Goal: Check status: Check status

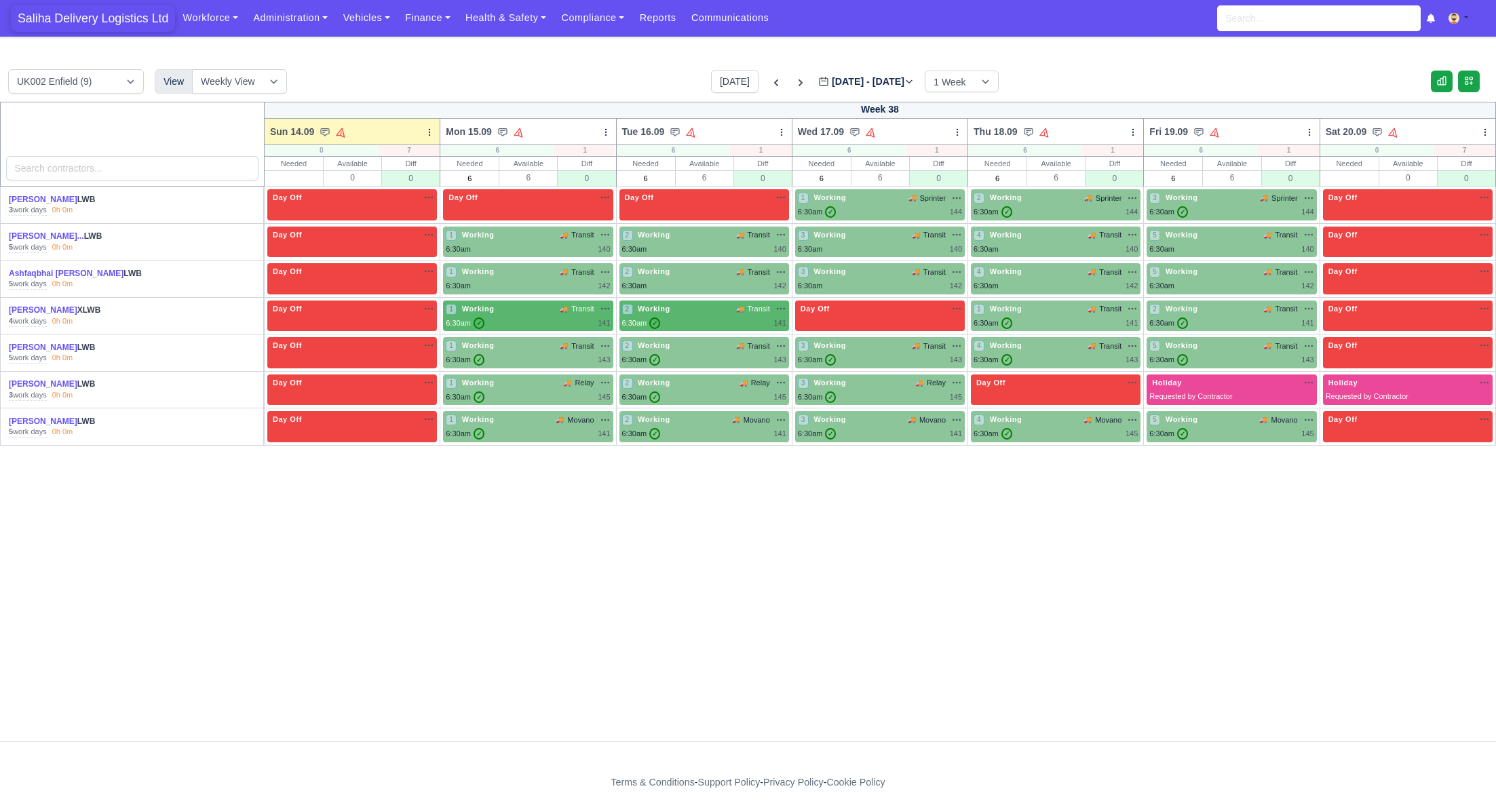
click at [118, 20] on span "Saliha Delivery Logistics Ltd" at bounding box center [93, 18] width 165 height 27
click at [769, 86] on icon at bounding box center [776, 83] width 13 height 13
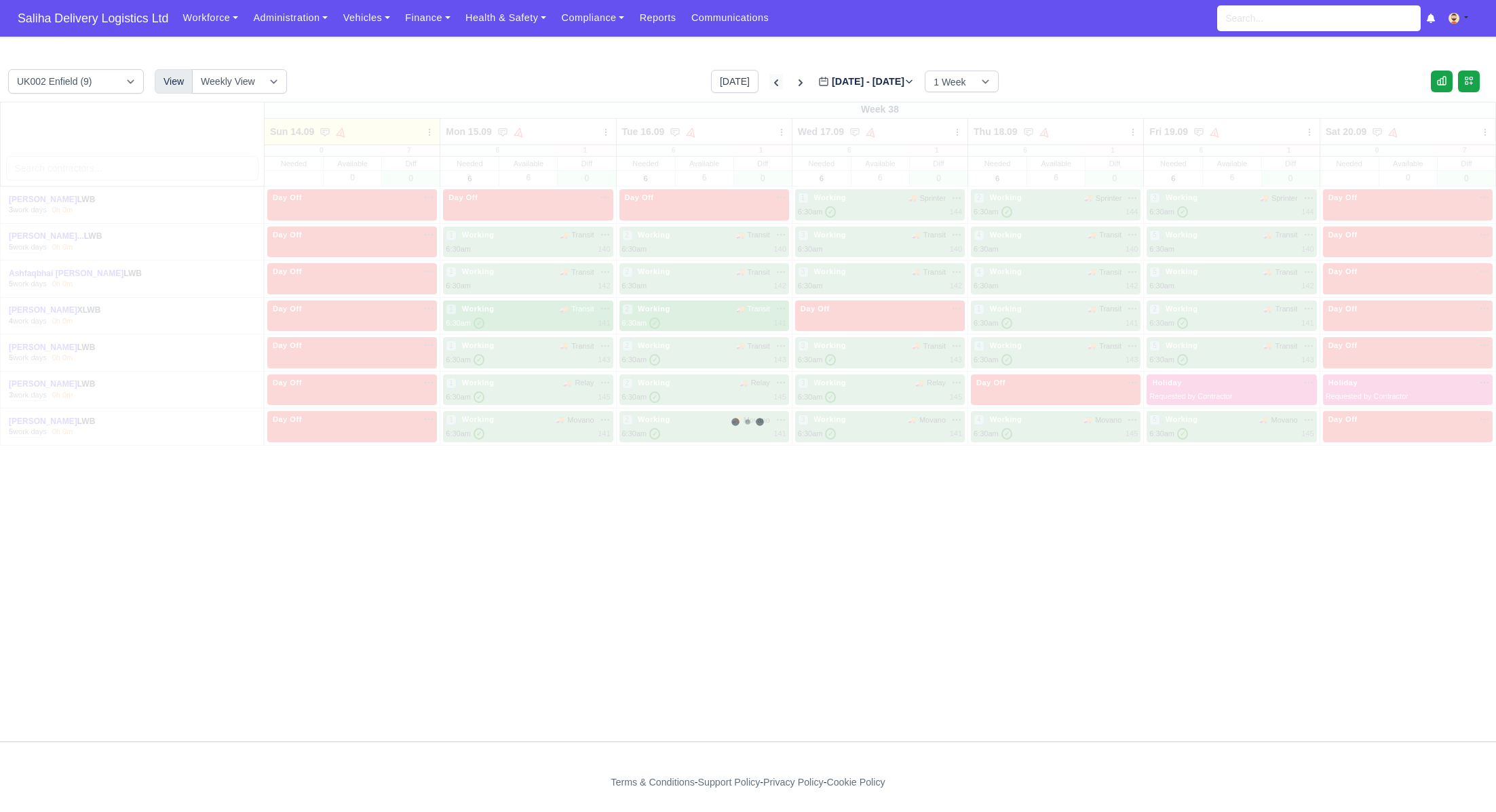
type input "[DATE]"
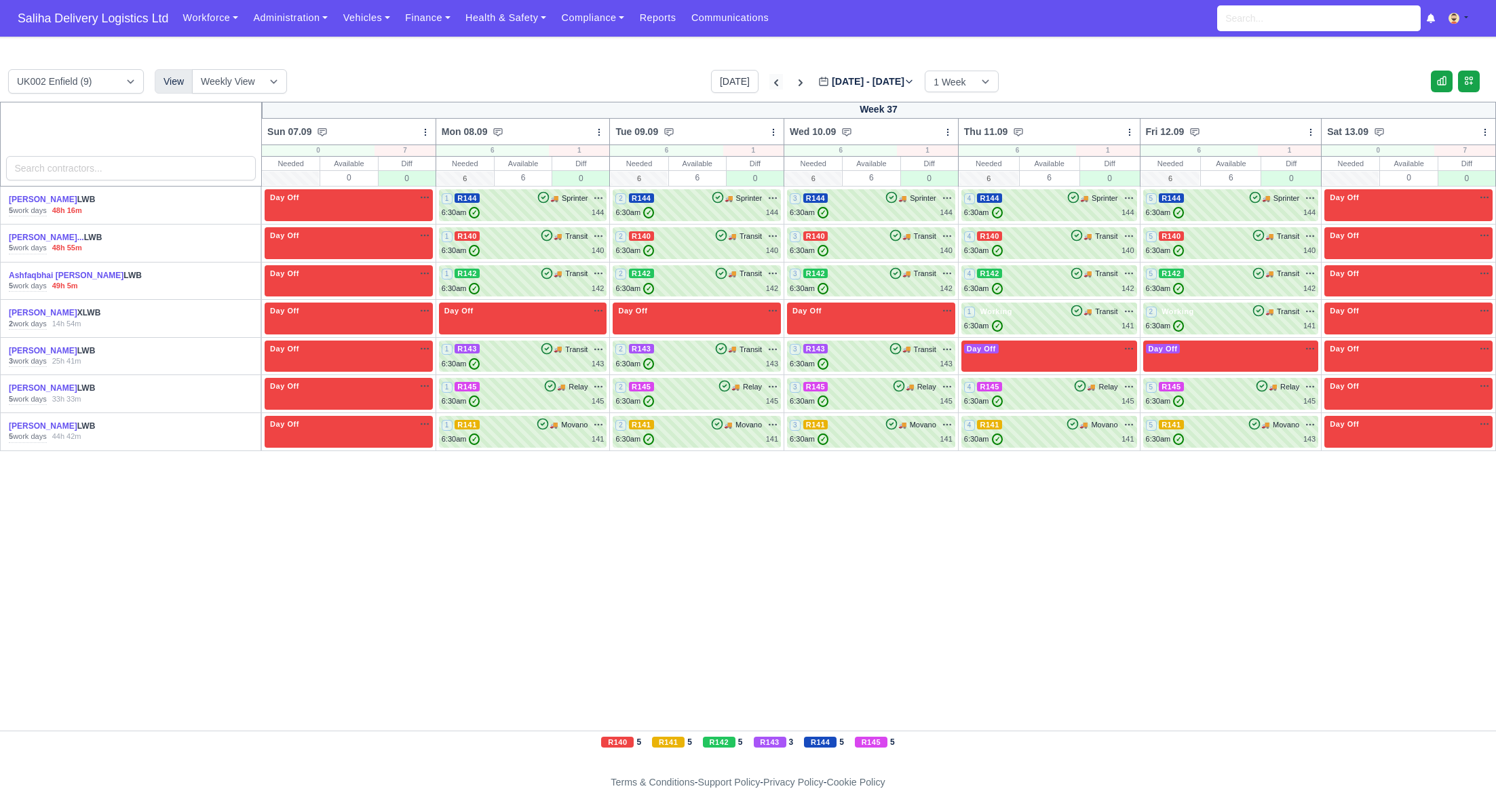
click at [774, 84] on icon at bounding box center [776, 83] width 4 height 7
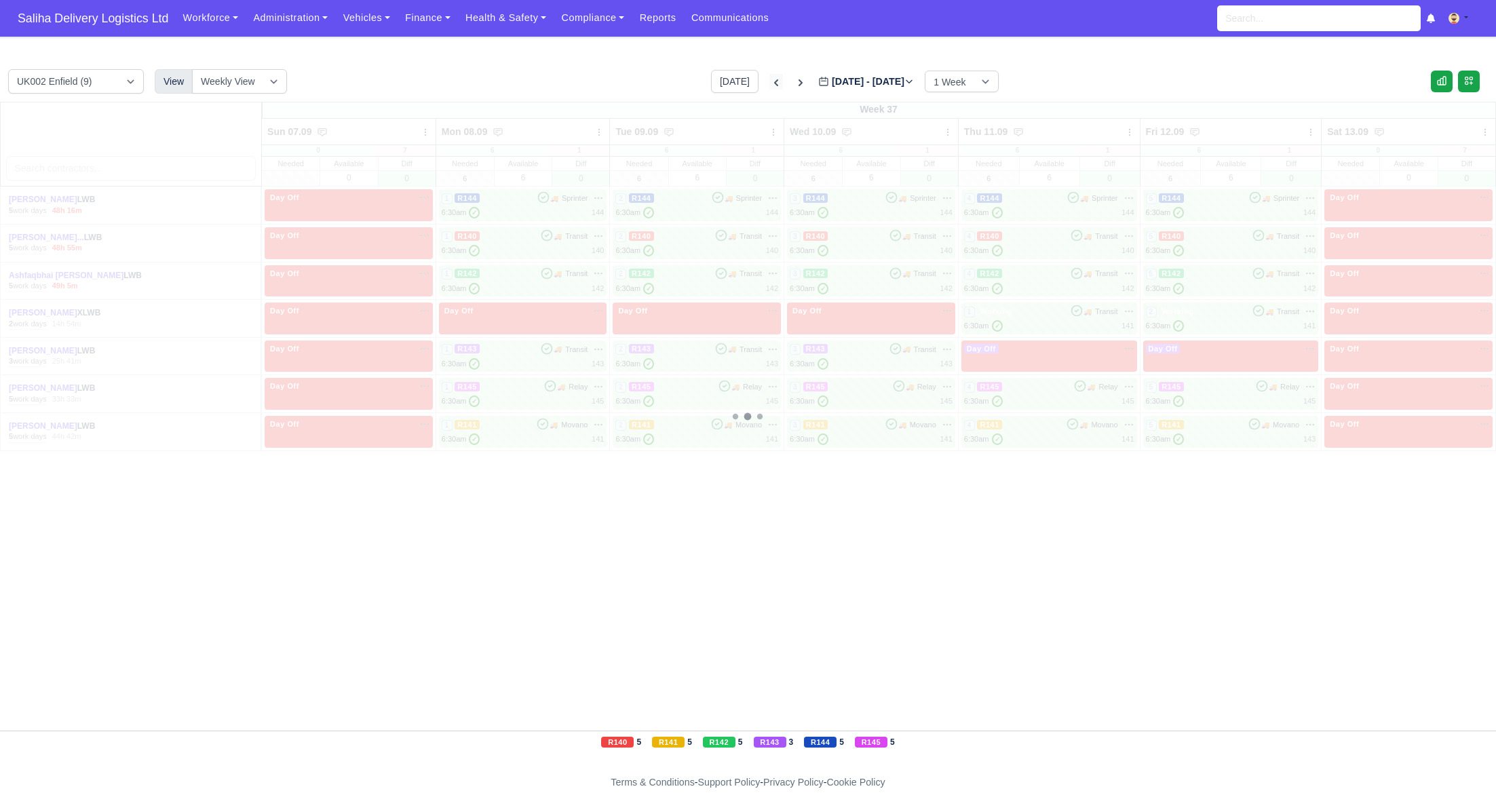
type input "2025-08-31"
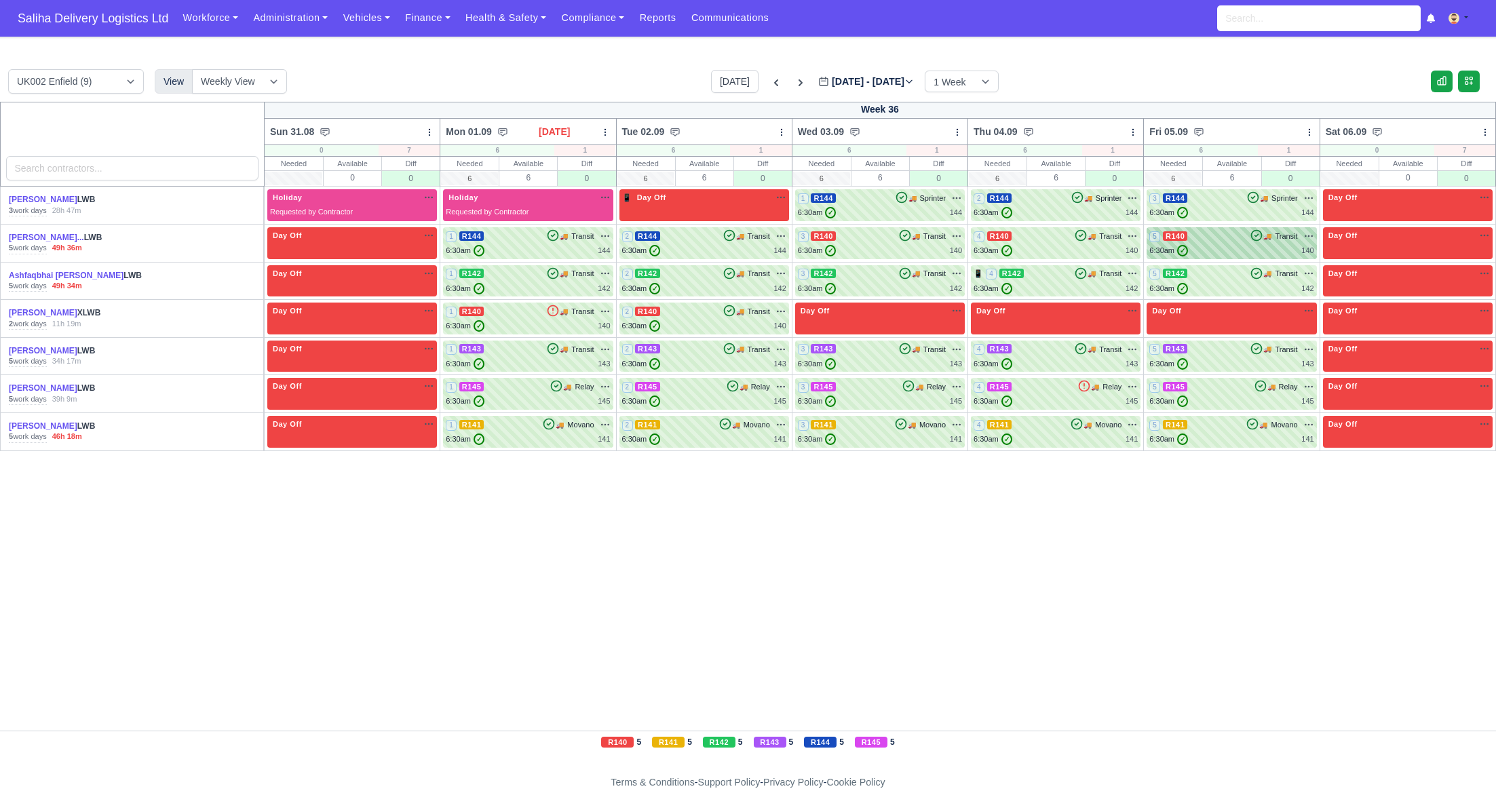
click at [1214, 249] on div "6:30am ✓ 140" at bounding box center [1232, 250] width 165 height 11
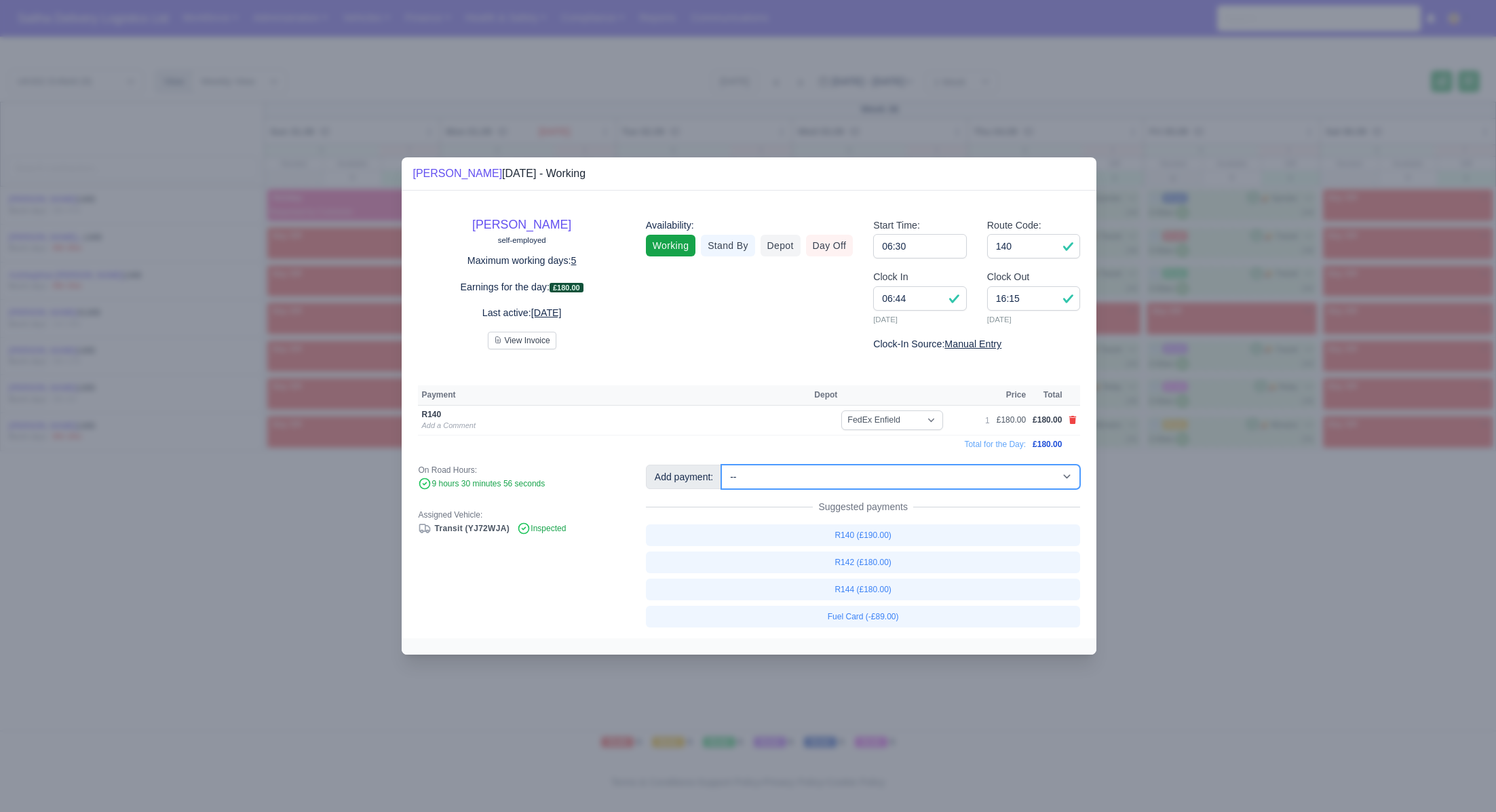
click at [884, 473] on select "-- Ad-Hoc 1 (AD-HO) Ad-Hoc 2 (AD-HO) Ad-Hoc 3 (AD-HO) Ad-Hoc 4 (AD-HO) Ad-Hoc 5…" at bounding box center [901, 476] width 359 height 25
click at [723, 464] on select "-- Ad-Hoc 1 (AD-HO) Ad-Hoc 2 (AD-HO) Ad-Hoc 3 (AD-HO) Ad-Hoc 4 (AD-HO) Ad-Hoc 5…" at bounding box center [901, 476] width 359 height 25
select select "1"
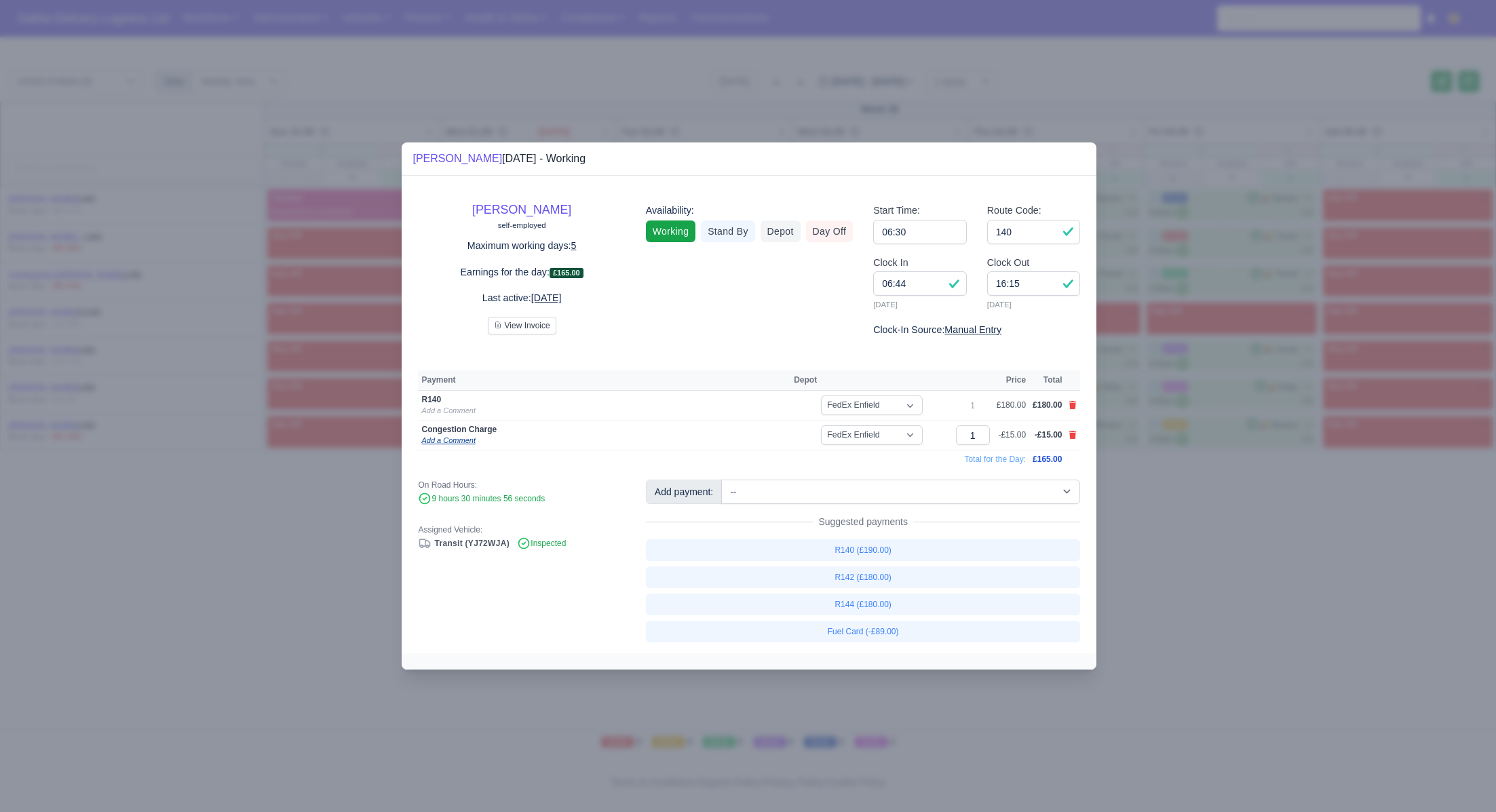
click at [444, 443] on link "Add a Comment" at bounding box center [448, 440] width 54 height 8
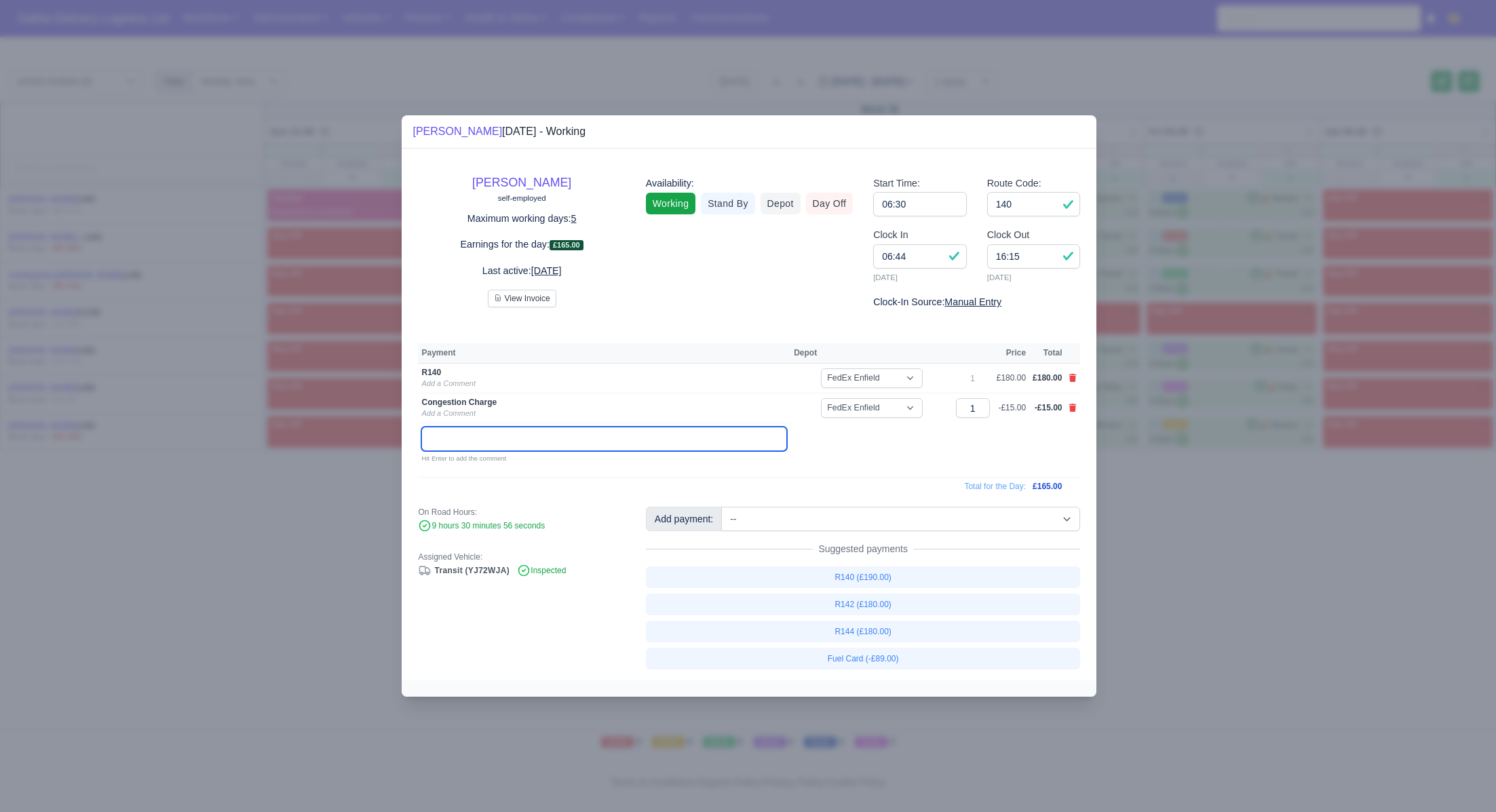
click at [453, 441] on input "text" at bounding box center [604, 438] width 366 height 25
type input "06/09/2025"
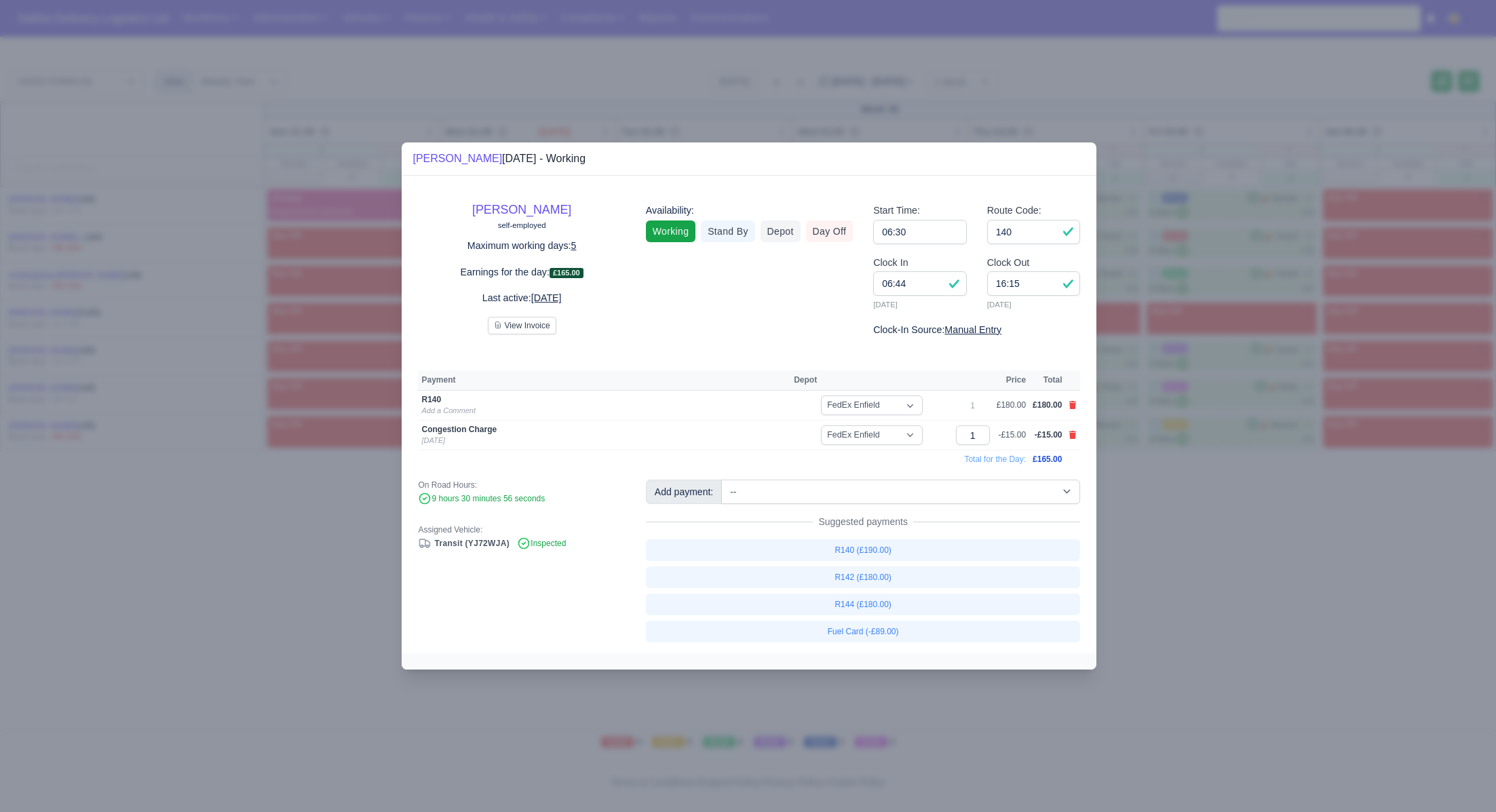
drag, startPoint x: 1295, startPoint y: 631, endPoint x: 1311, endPoint y: 556, distance: 76.7
click at [1295, 631] on div at bounding box center [748, 406] width 1496 height 812
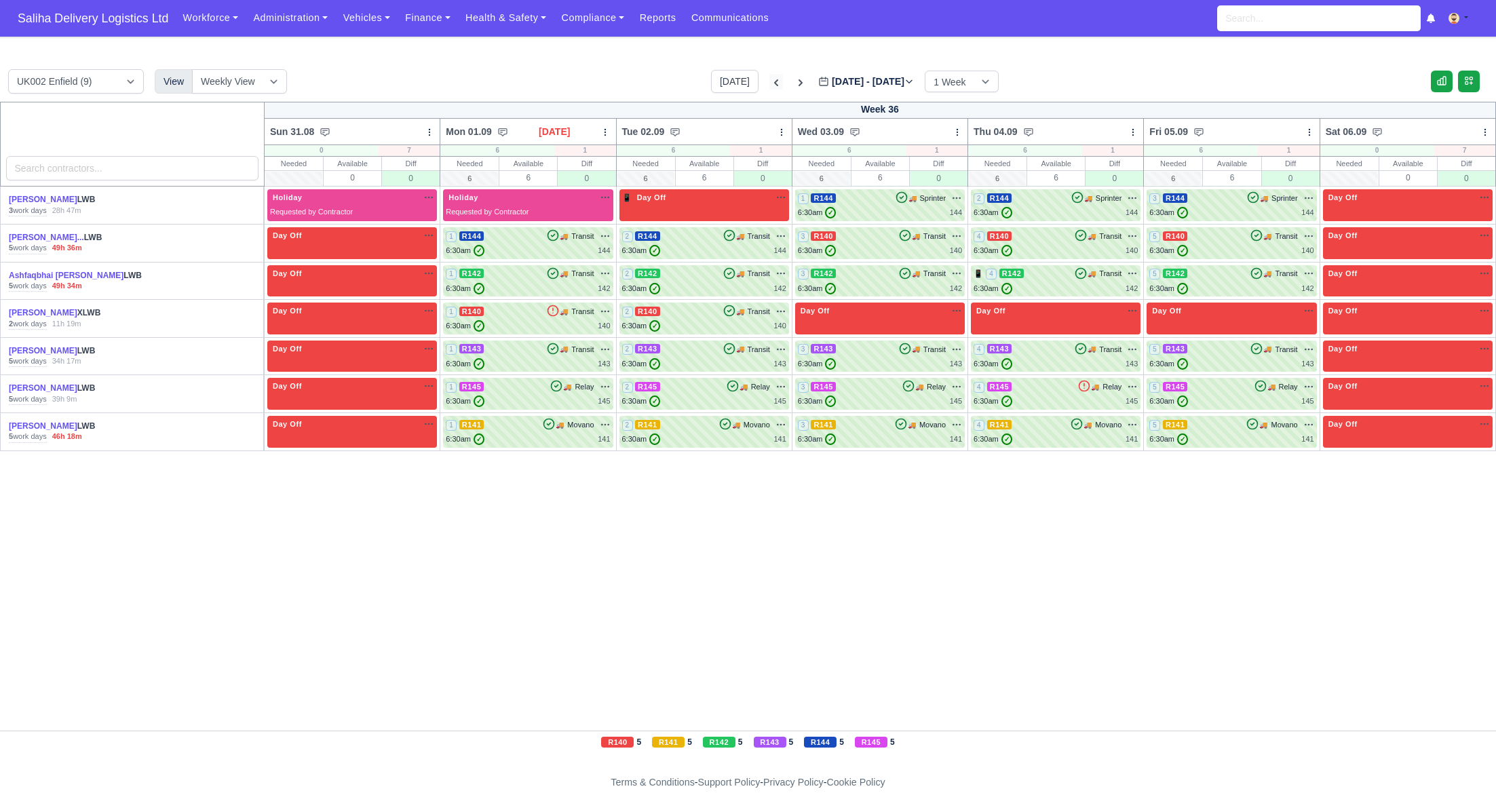
click at [769, 78] on icon at bounding box center [776, 83] width 13 height 13
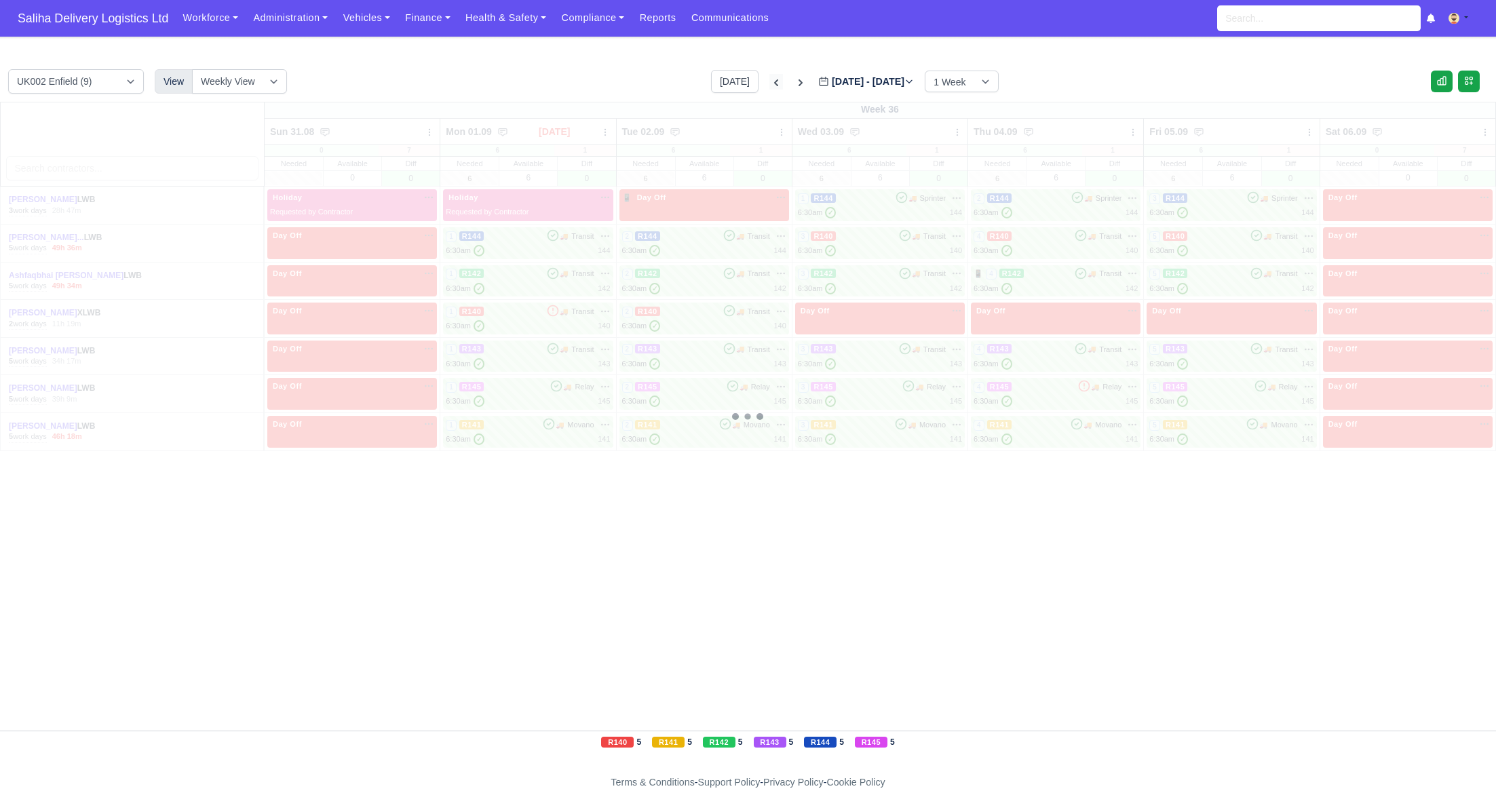
type input "2025-08-24"
click at [769, 78] on icon at bounding box center [776, 83] width 13 height 13
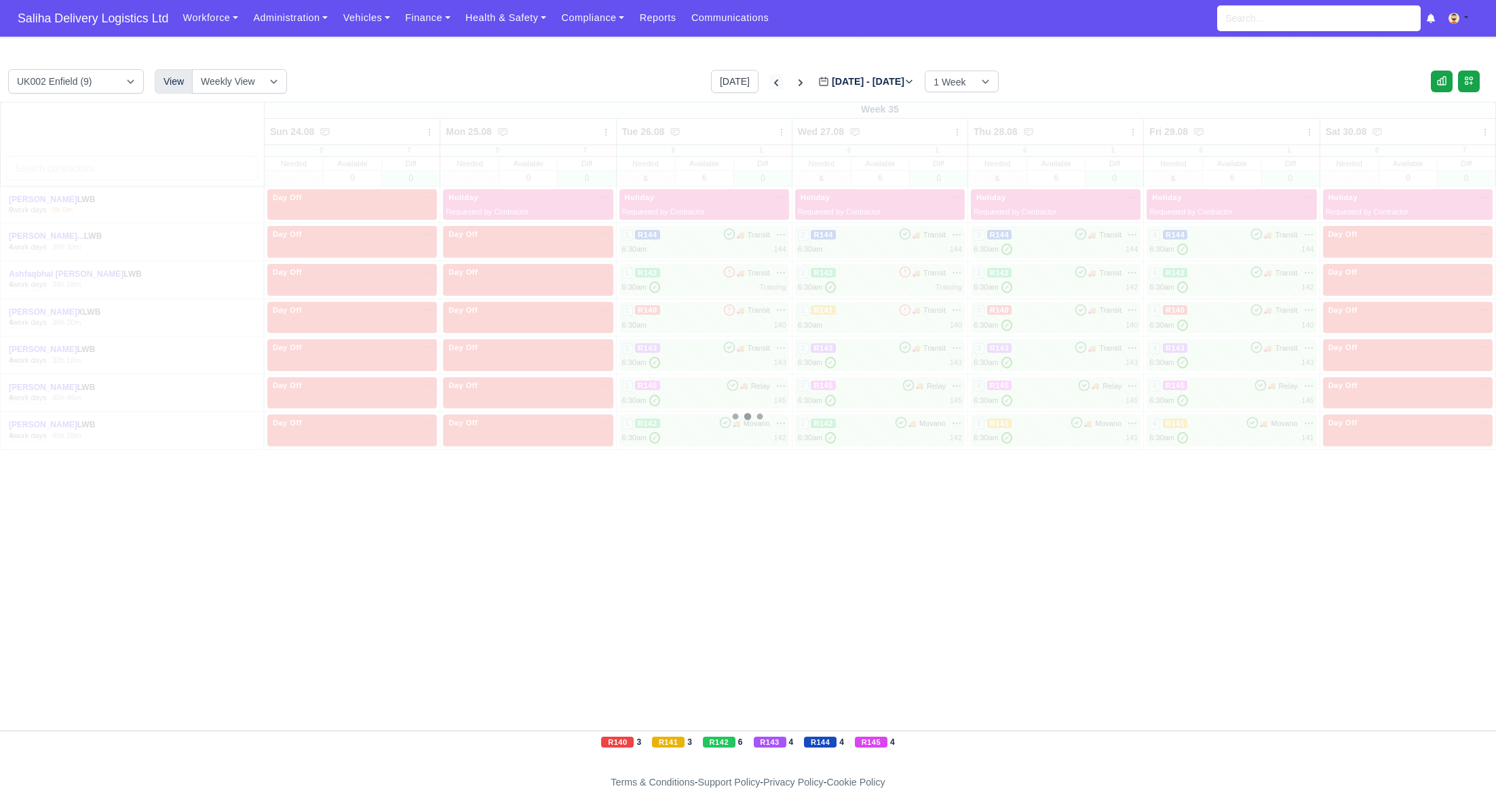
type input "2025-08-17"
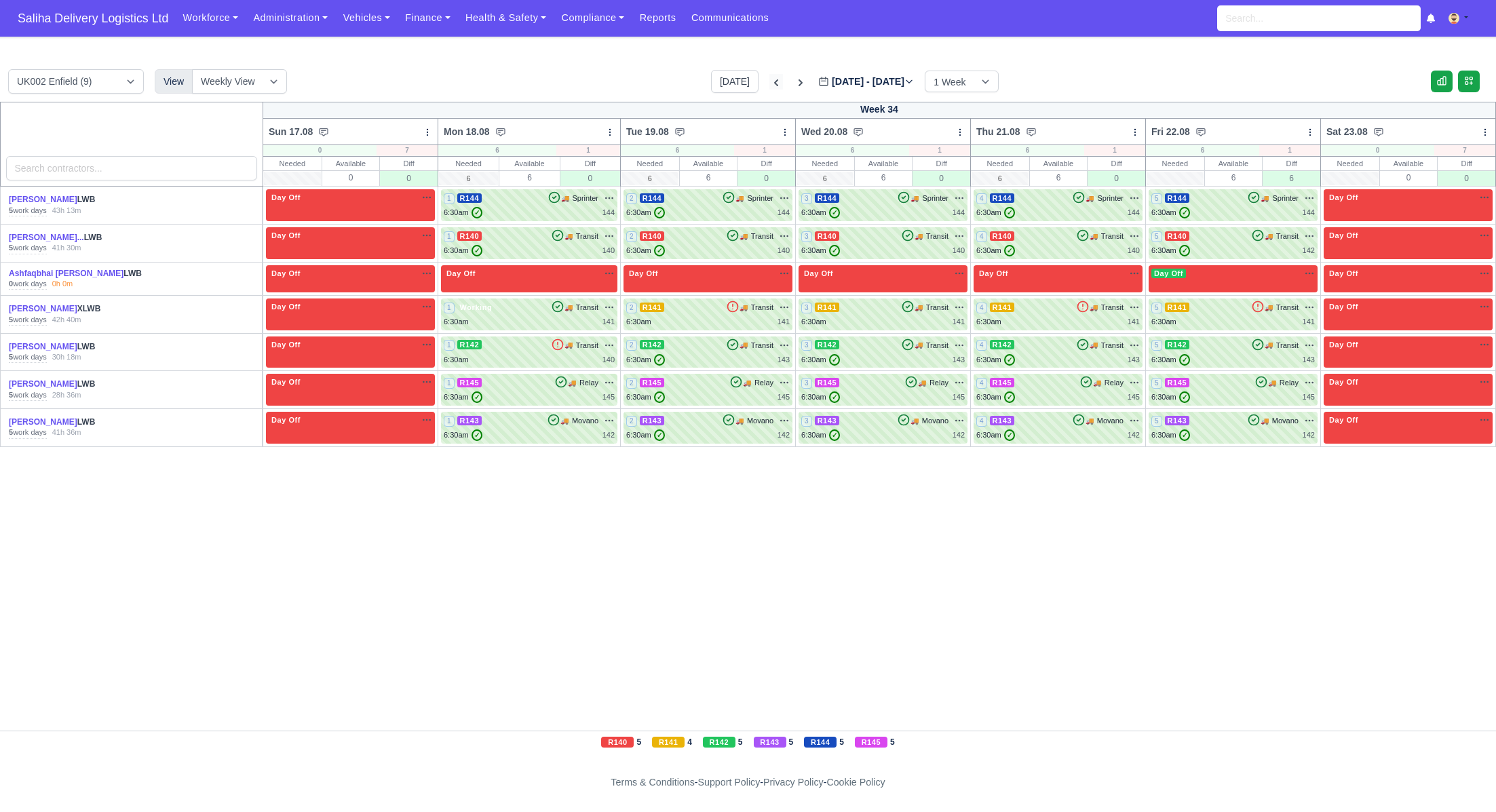
click at [769, 78] on icon at bounding box center [776, 83] width 13 height 13
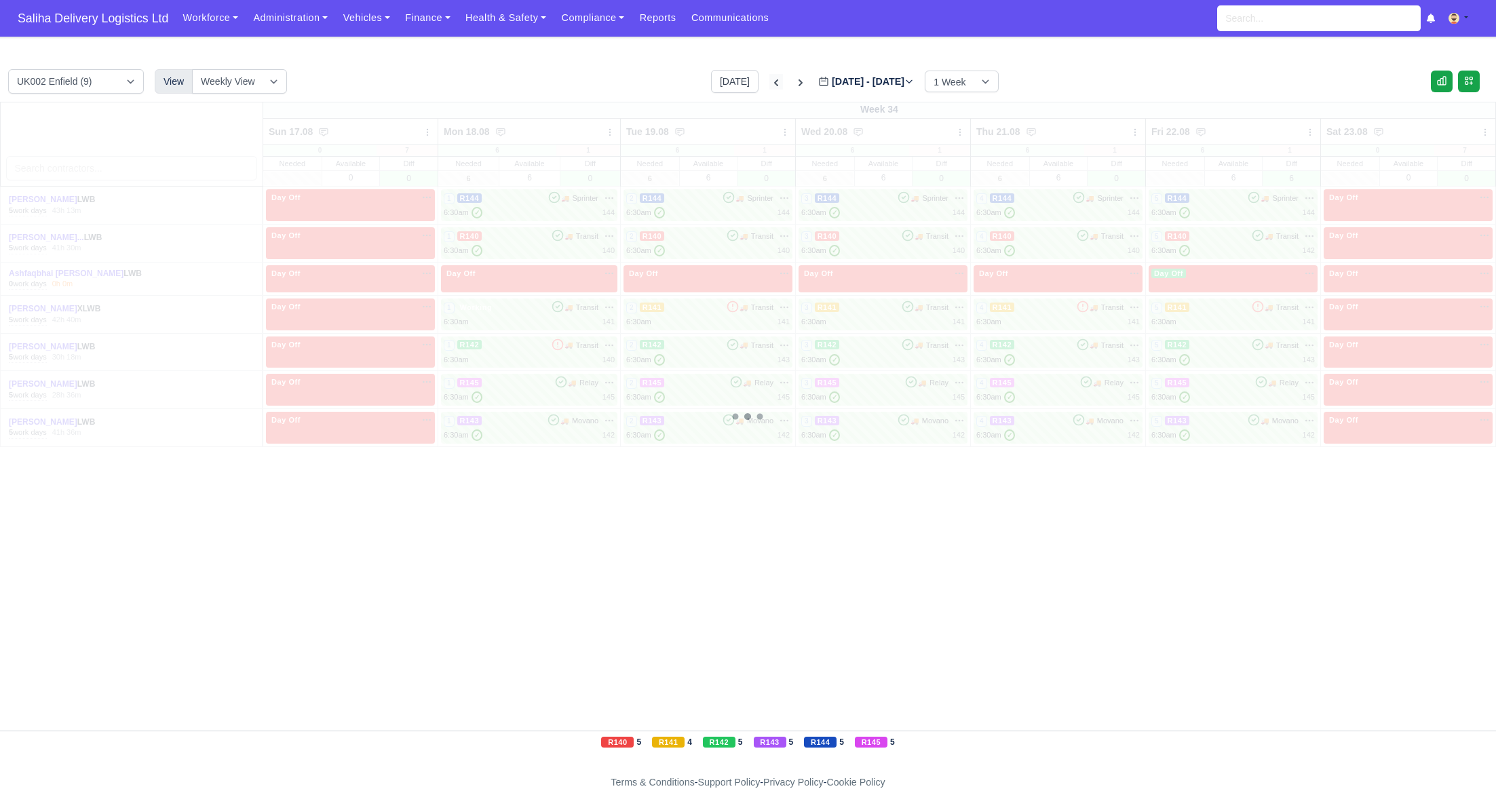
type input "2025-08-10"
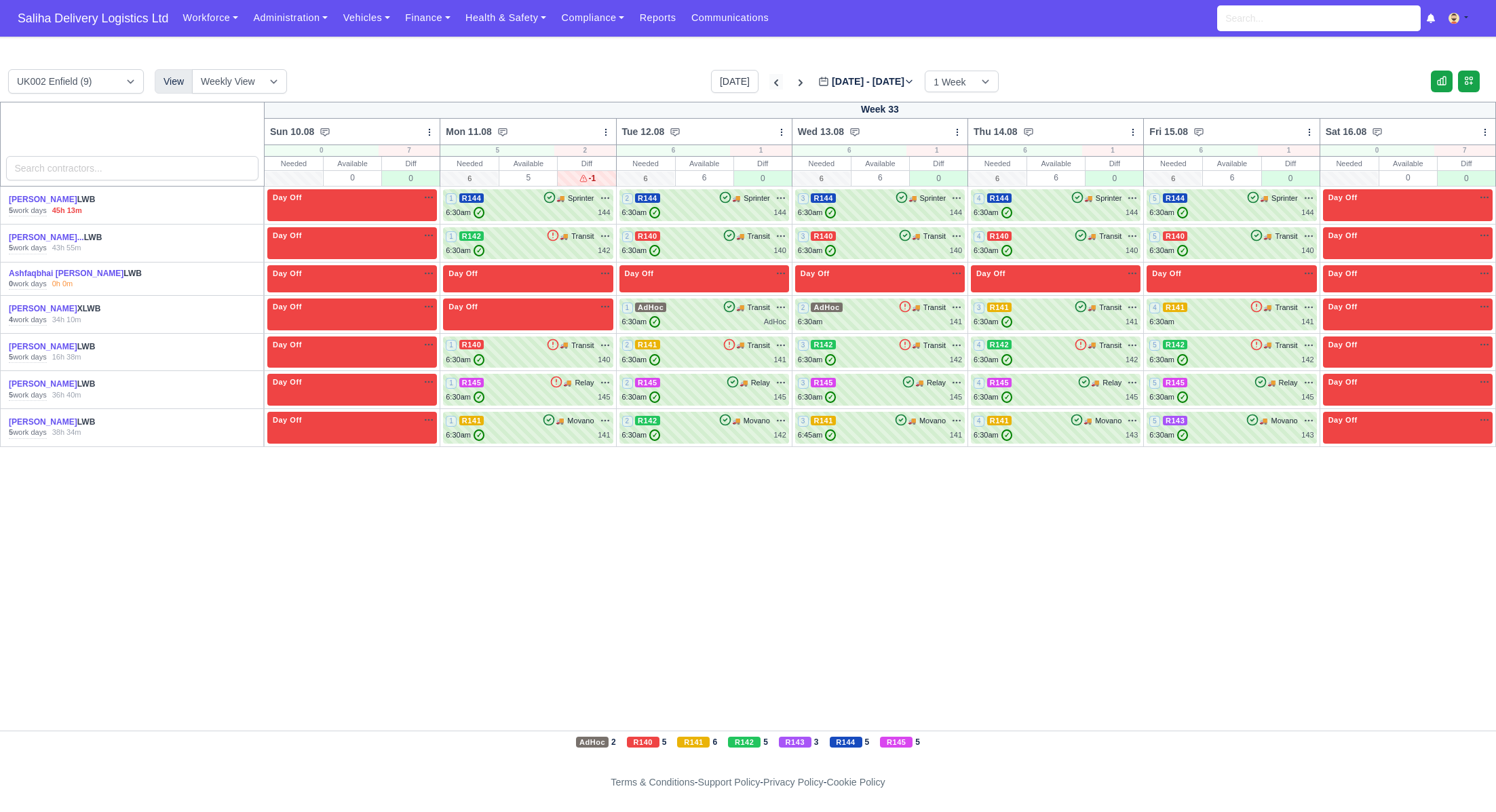
click at [769, 78] on icon at bounding box center [776, 83] width 13 height 13
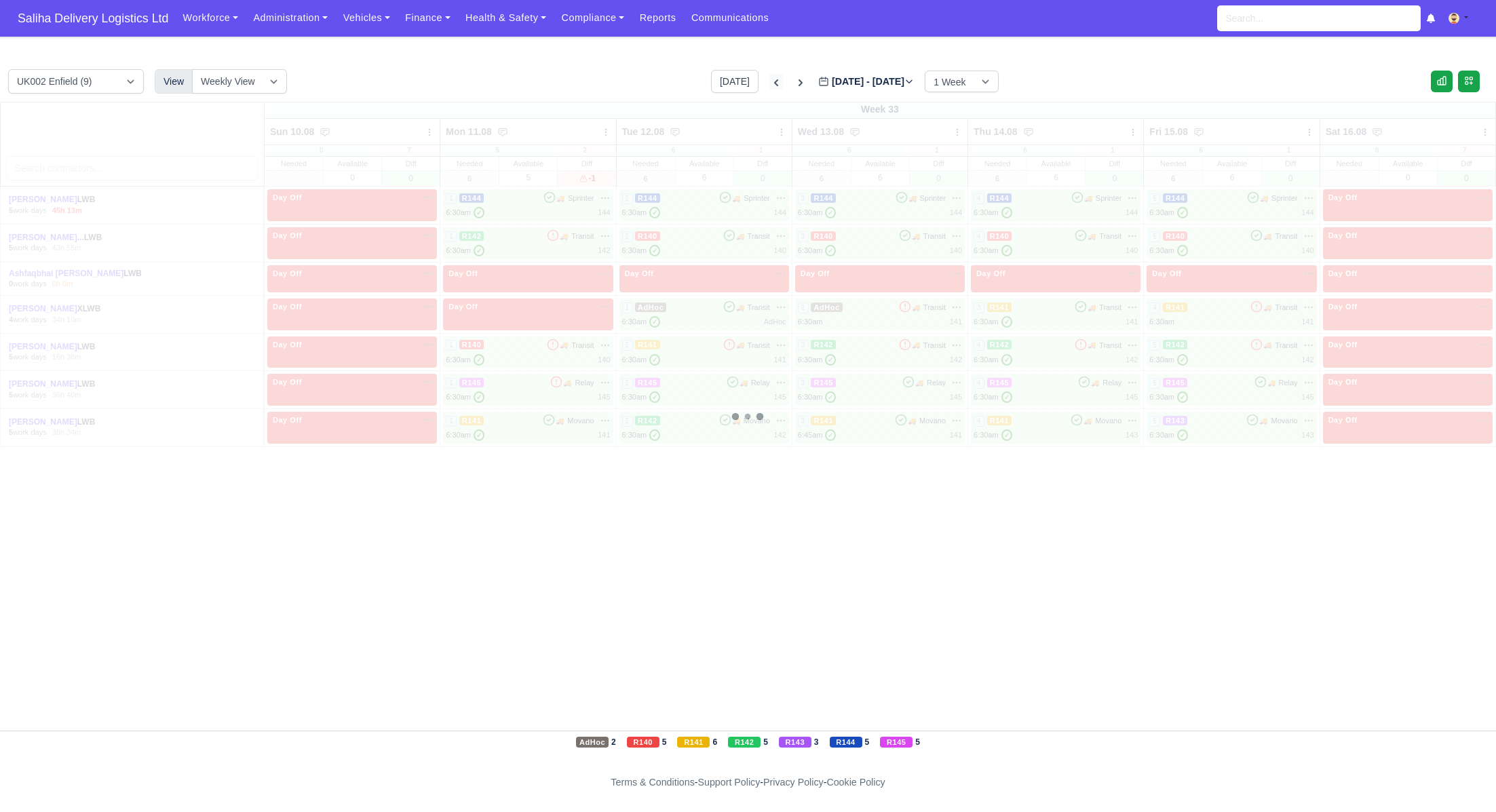
type input "2025-08-03"
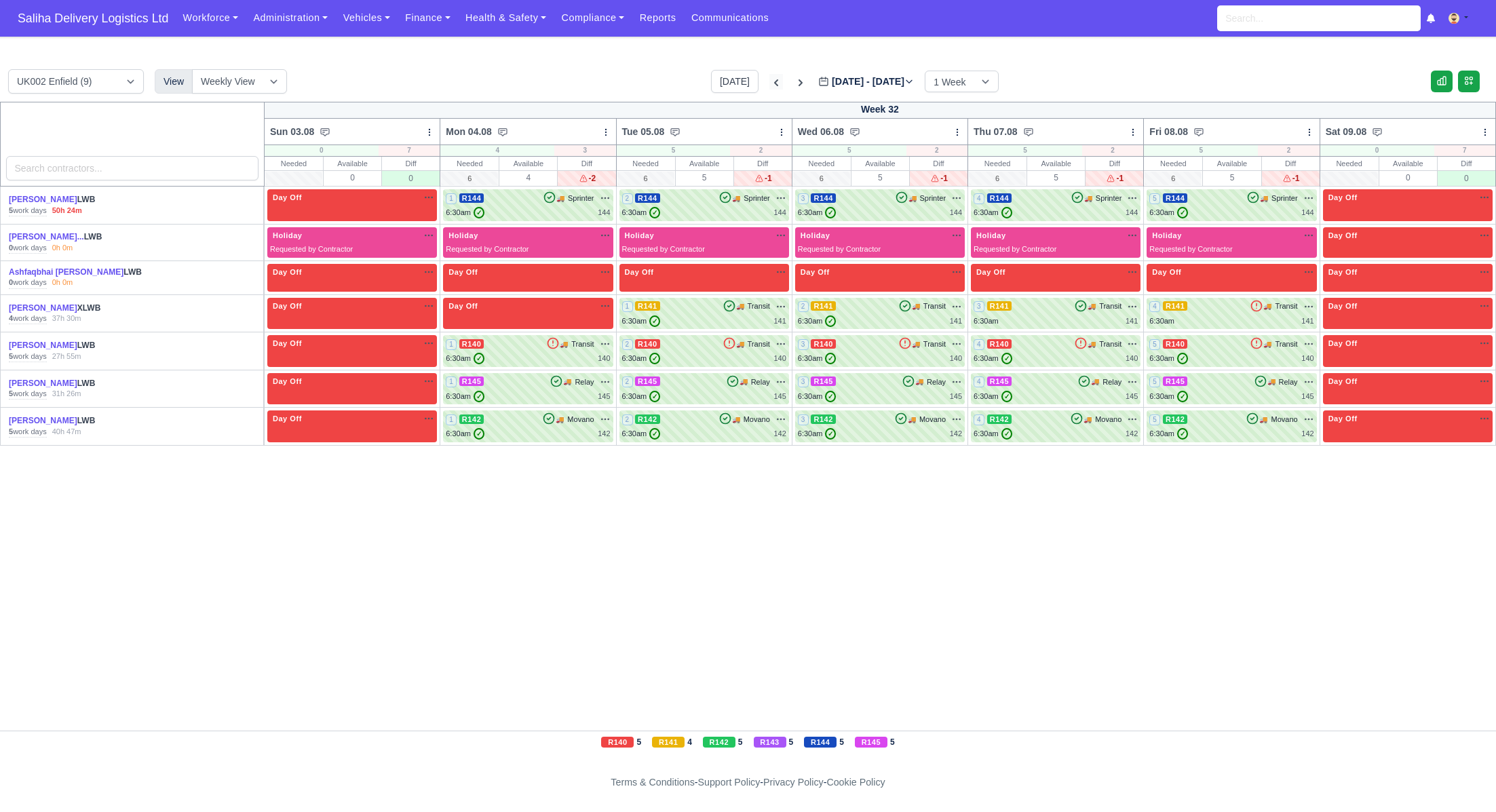
click at [769, 78] on icon at bounding box center [776, 83] width 13 height 13
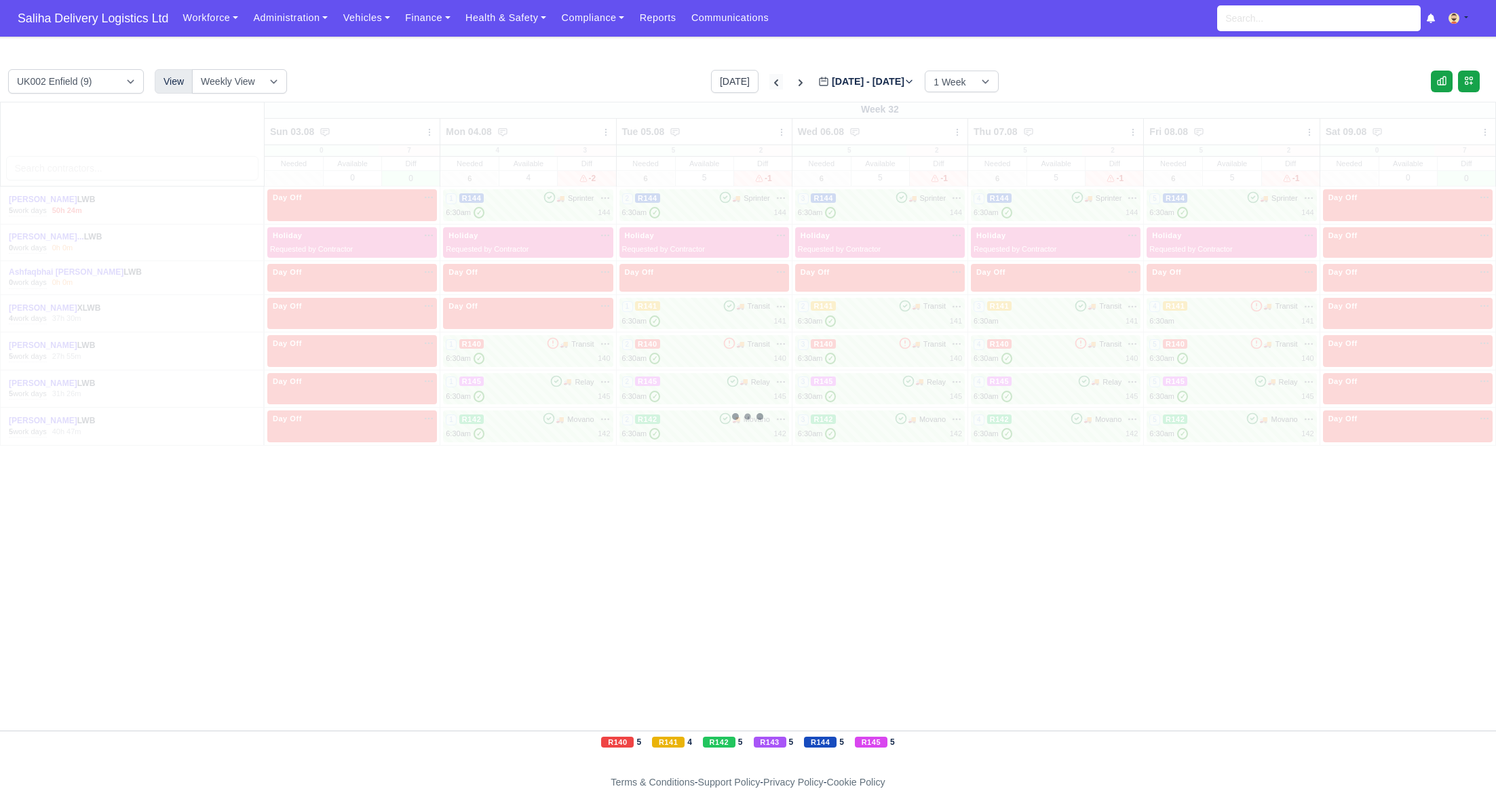
type input "2025-07-27"
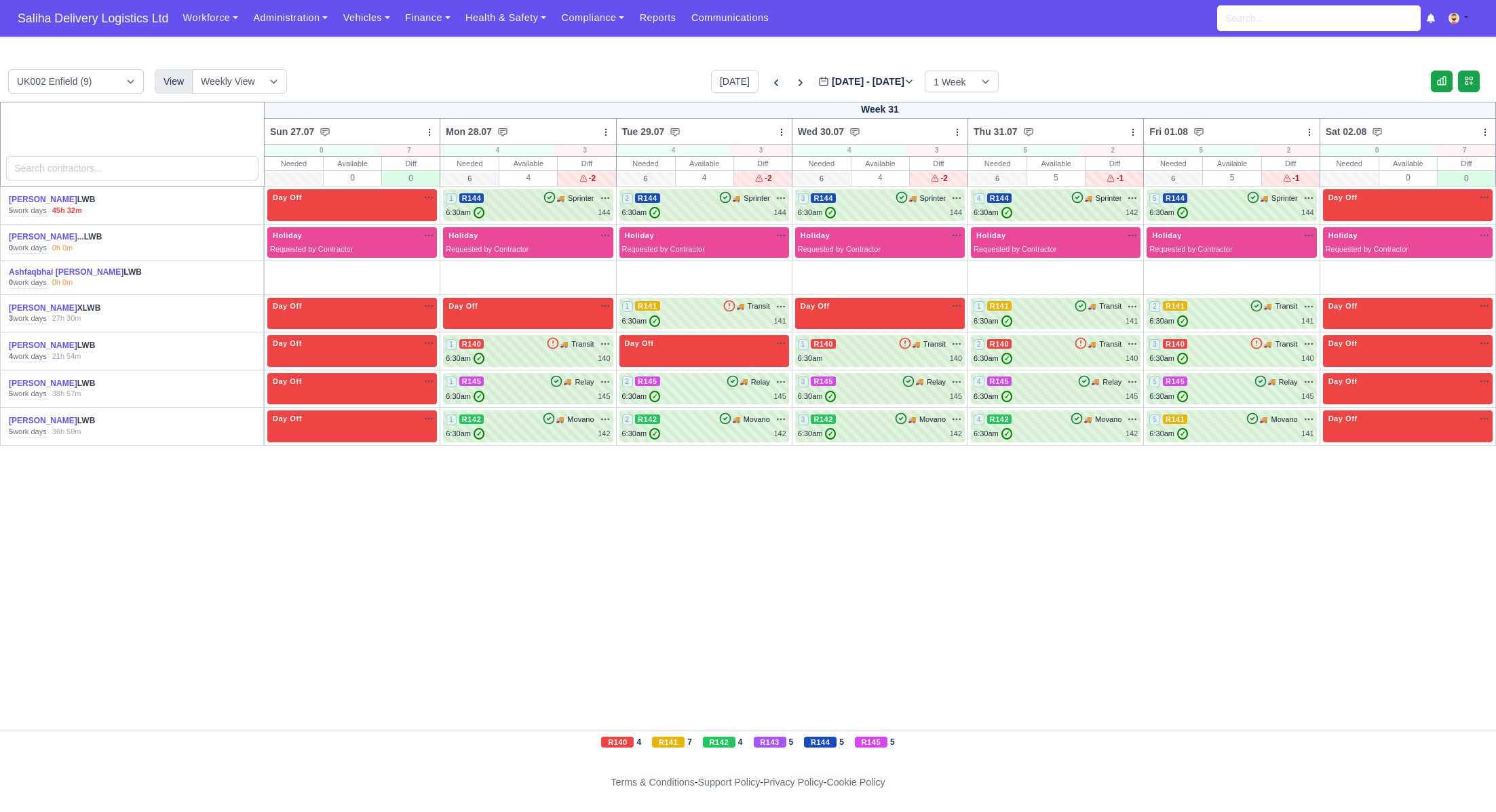
click at [769, 78] on icon at bounding box center [776, 83] width 13 height 13
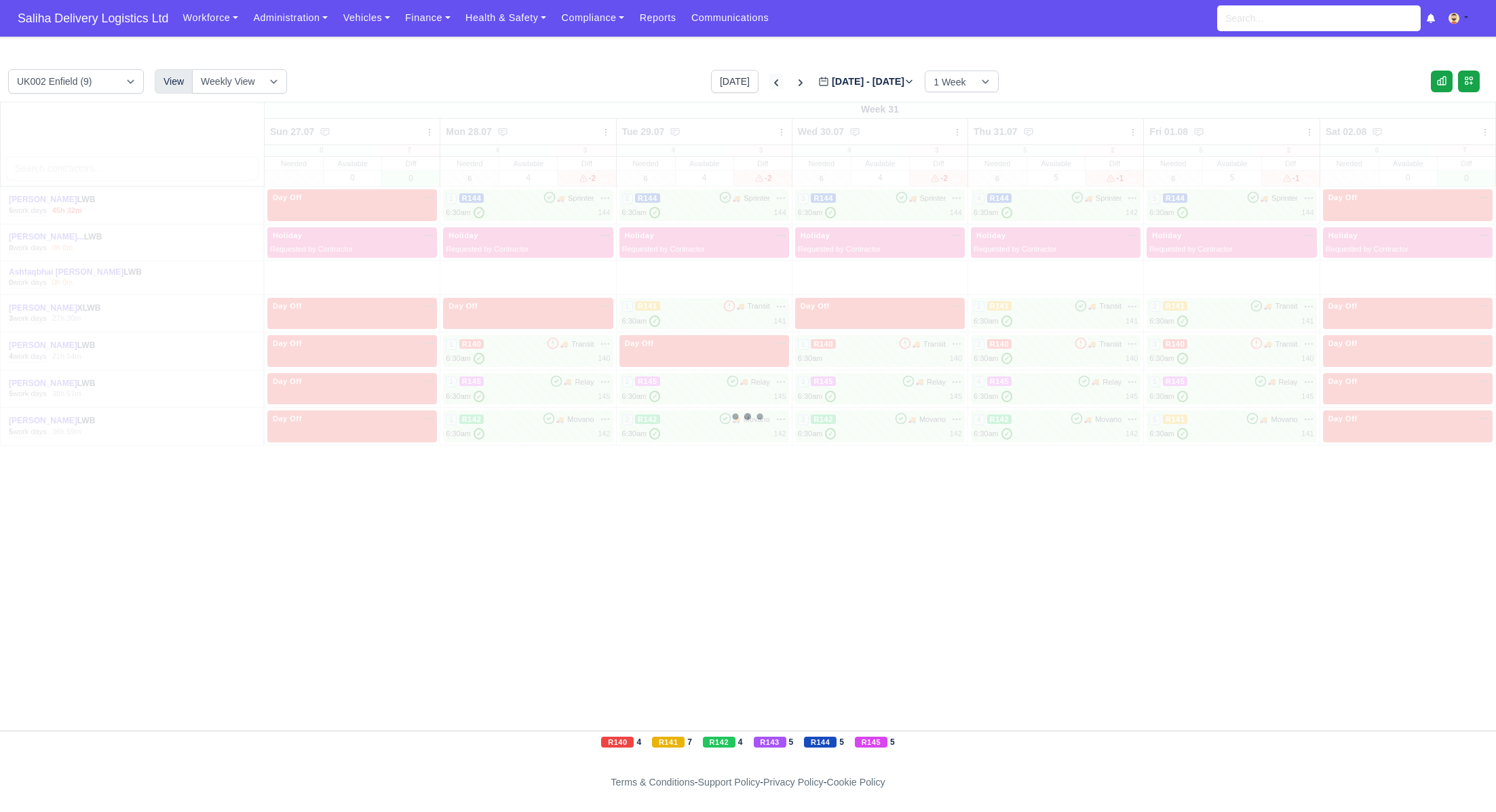
type input "2025-07-20"
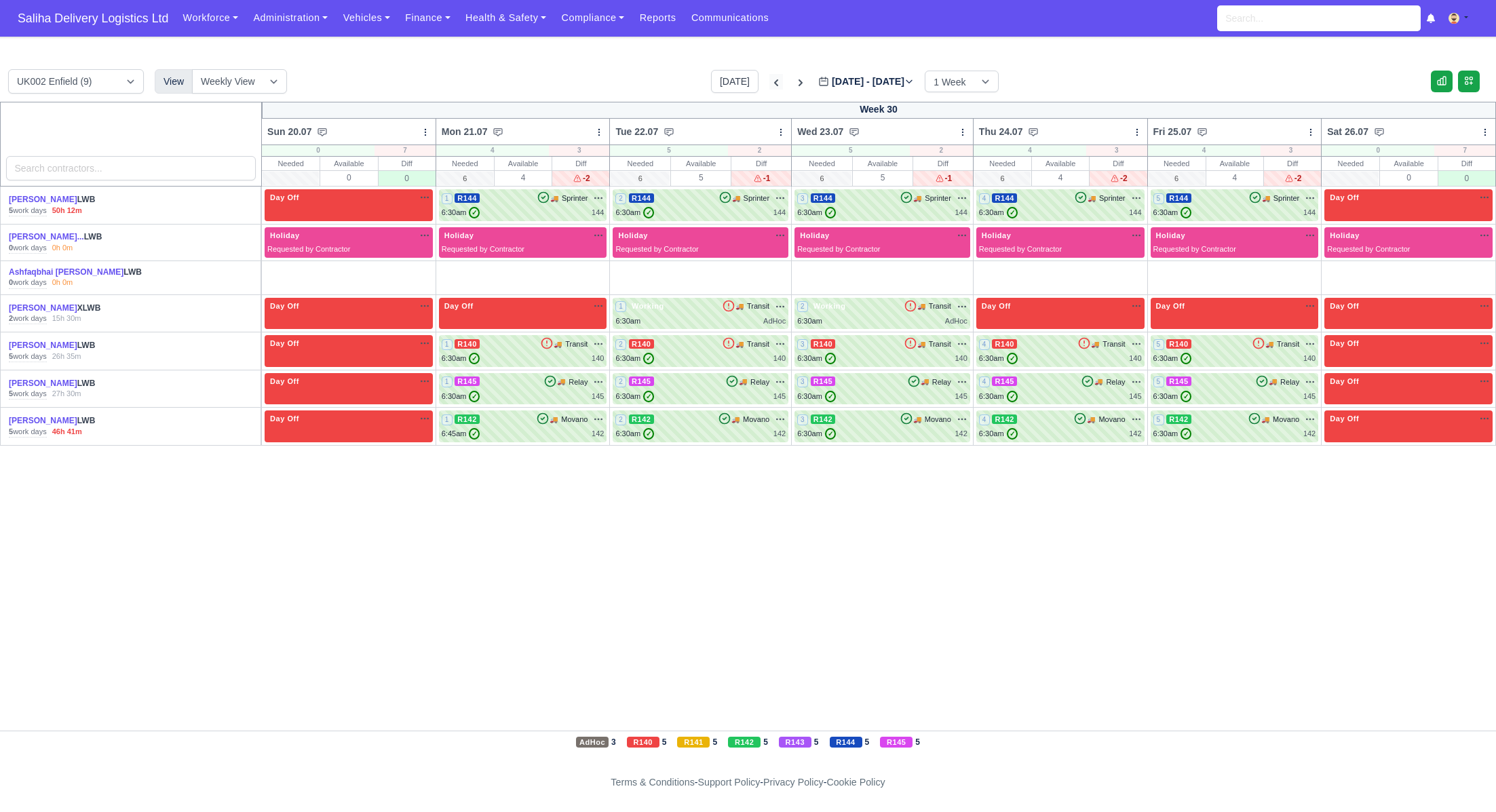
click at [769, 78] on icon at bounding box center [776, 83] width 13 height 13
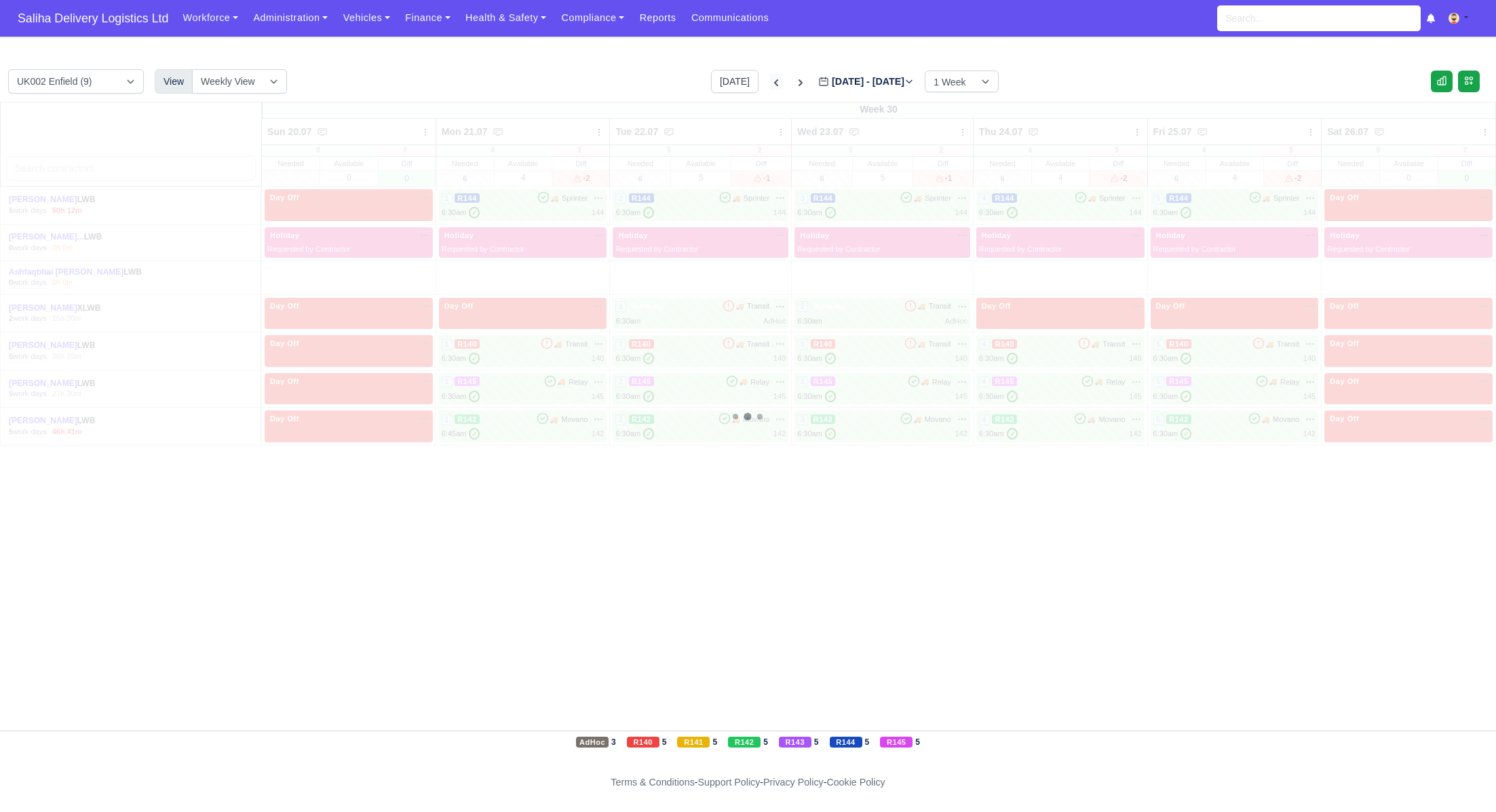
type input "2025-07-13"
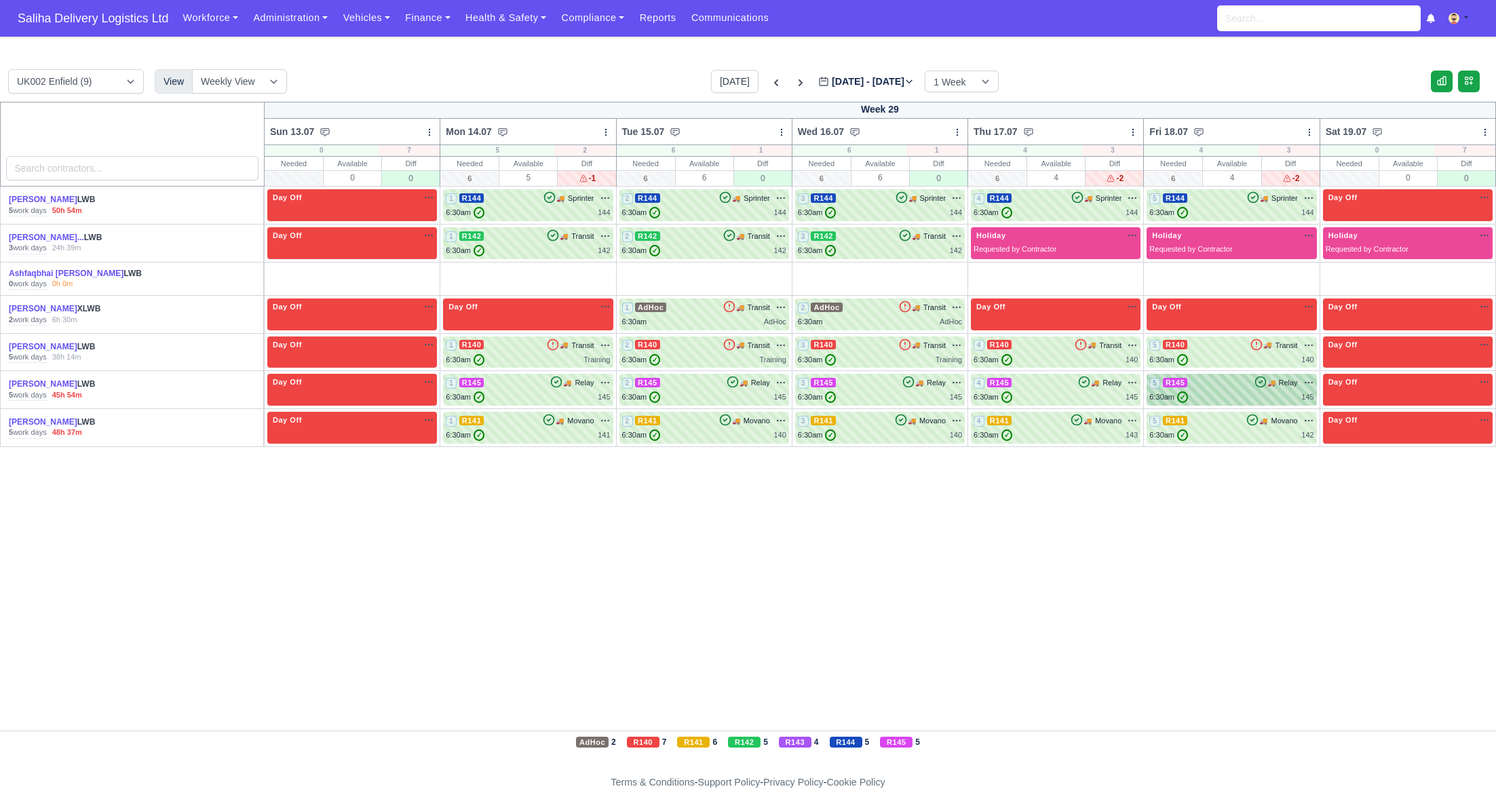
click at [1215, 396] on div "6:30am ✓ 145" at bounding box center [1232, 397] width 165 height 11
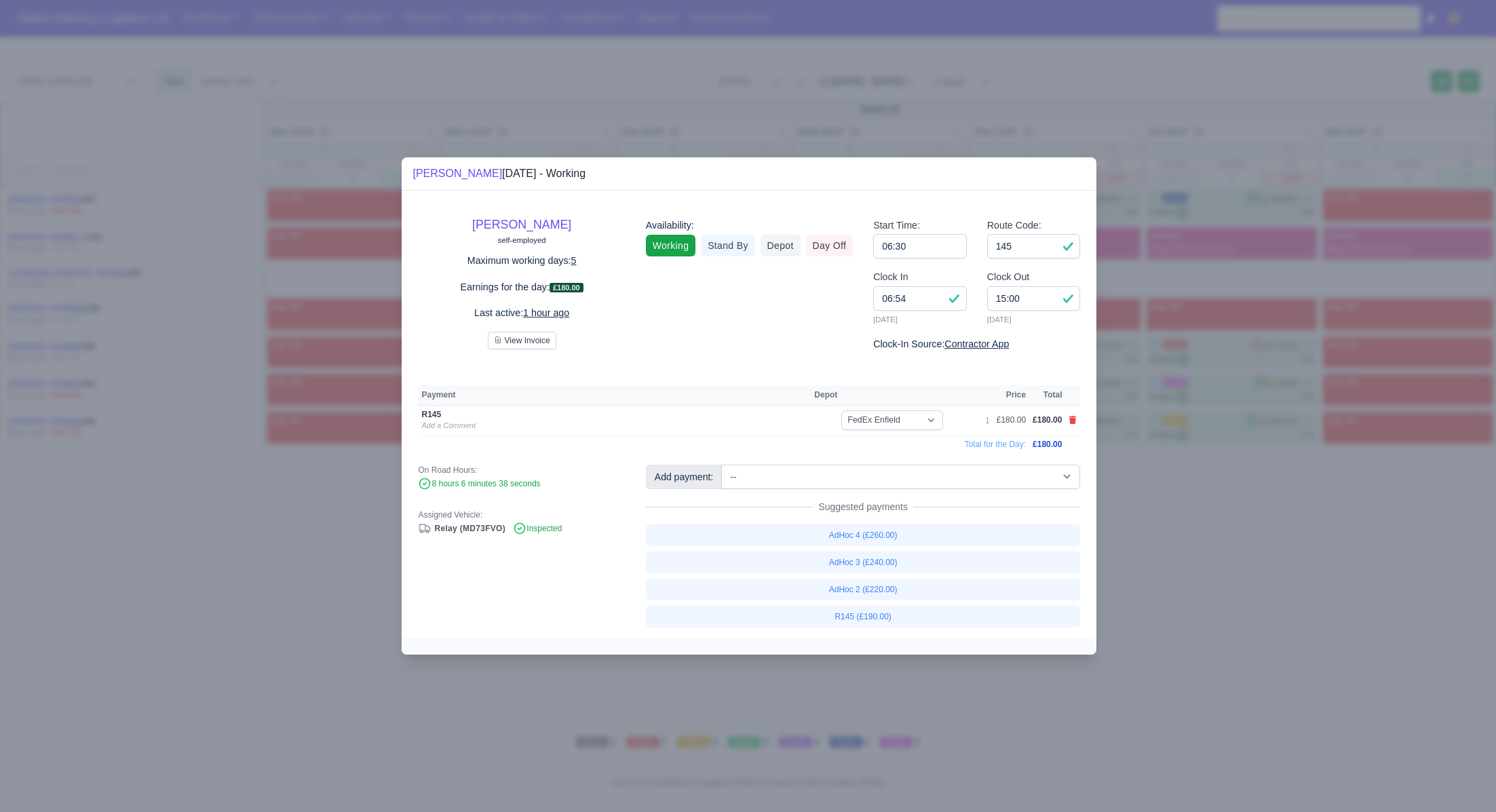
drag, startPoint x: 1250, startPoint y: 566, endPoint x: 1243, endPoint y: 446, distance: 120.2
click at [1250, 566] on div at bounding box center [748, 406] width 1496 height 812
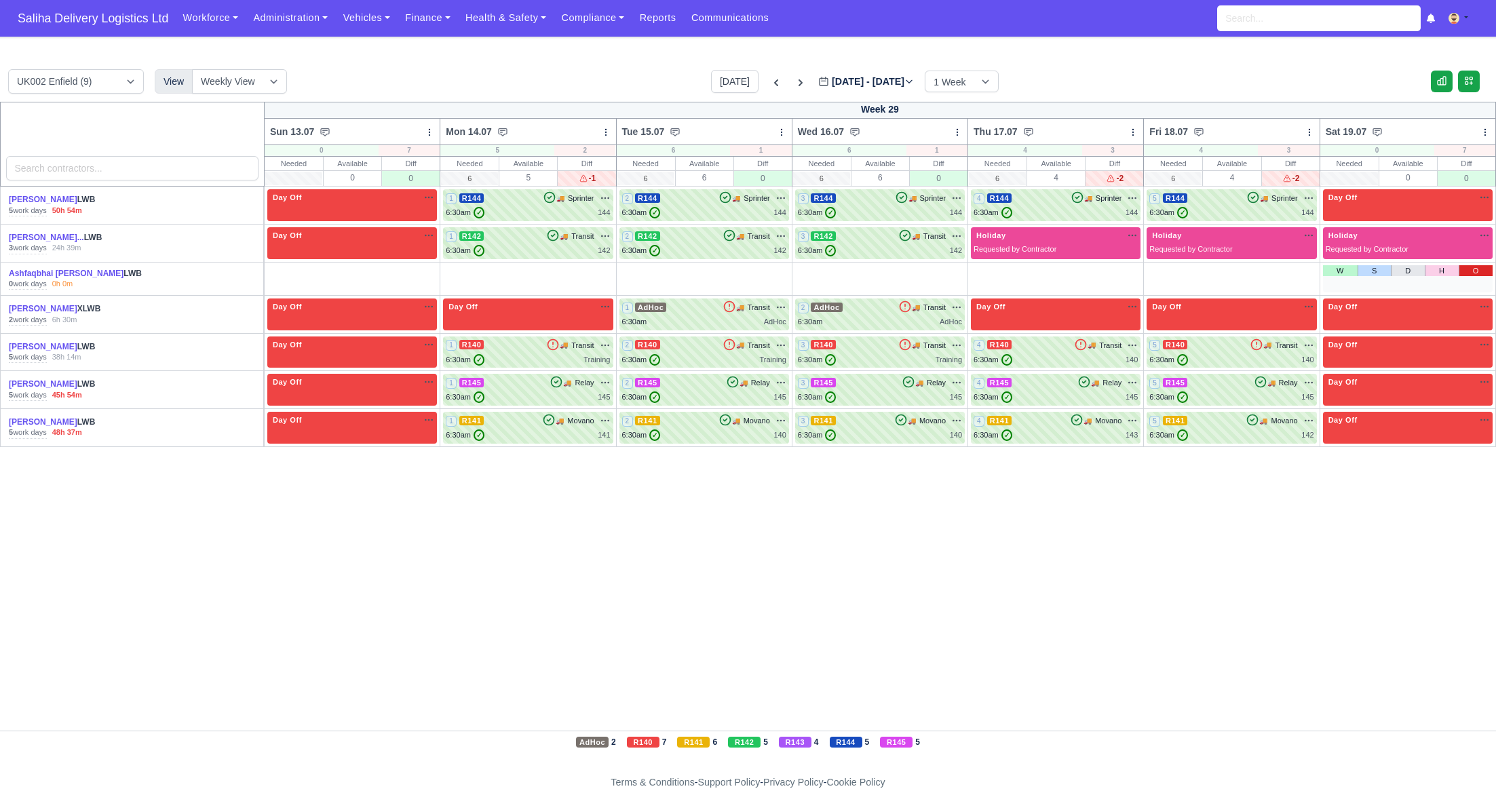
drag, startPoint x: 1484, startPoint y: 270, endPoint x: 1434, endPoint y: 269, distance: 50.0
click at [1484, 270] on link "O" at bounding box center [1476, 270] width 34 height 11
click at [768, 269] on link "O" at bounding box center [771, 270] width 34 height 11
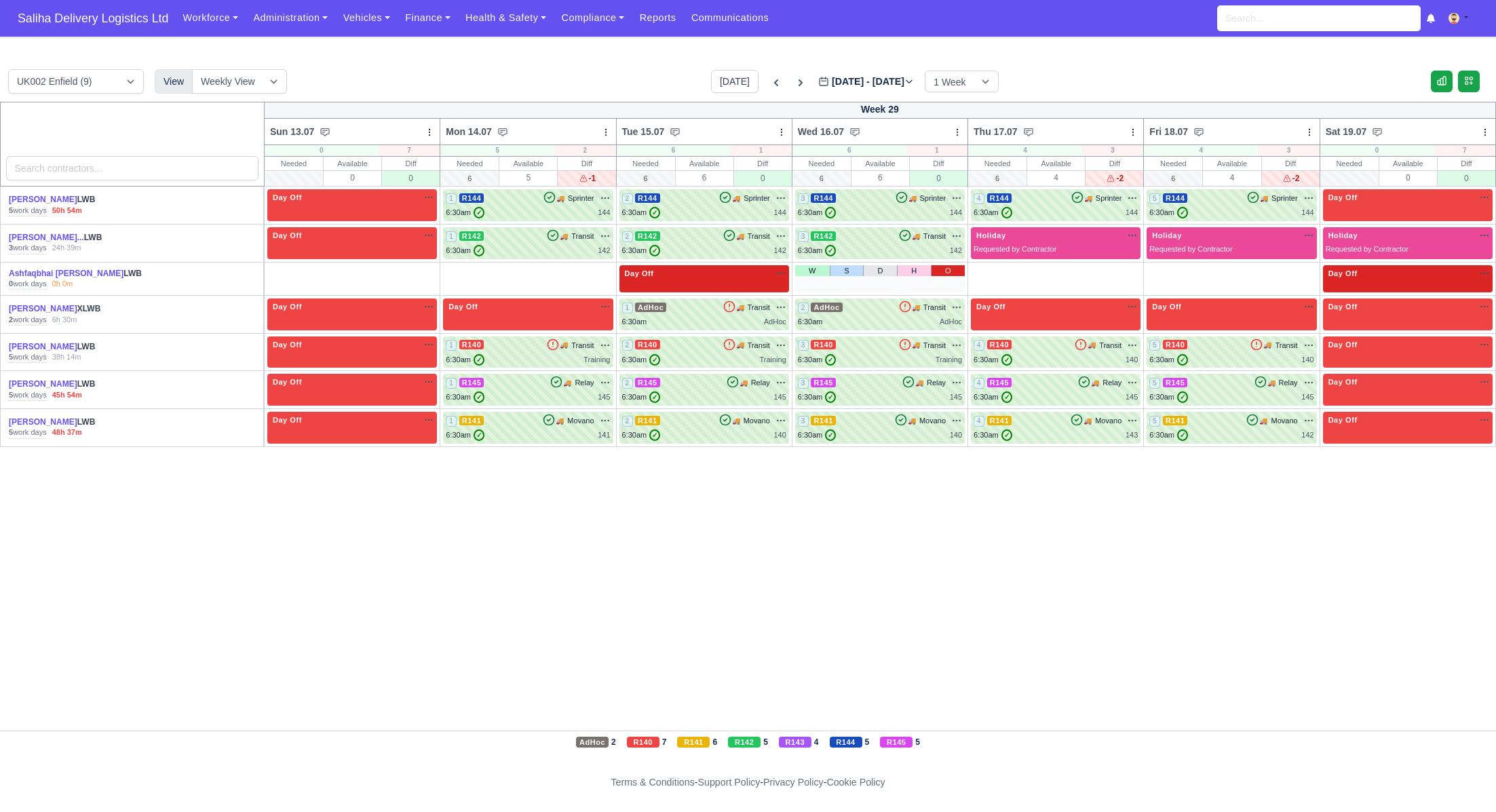
click at [952, 267] on link "O" at bounding box center [948, 270] width 34 height 11
click at [1130, 265] on link "O" at bounding box center [1124, 270] width 34 height 11
click at [1306, 269] on link "O" at bounding box center [1299, 270] width 34 height 11
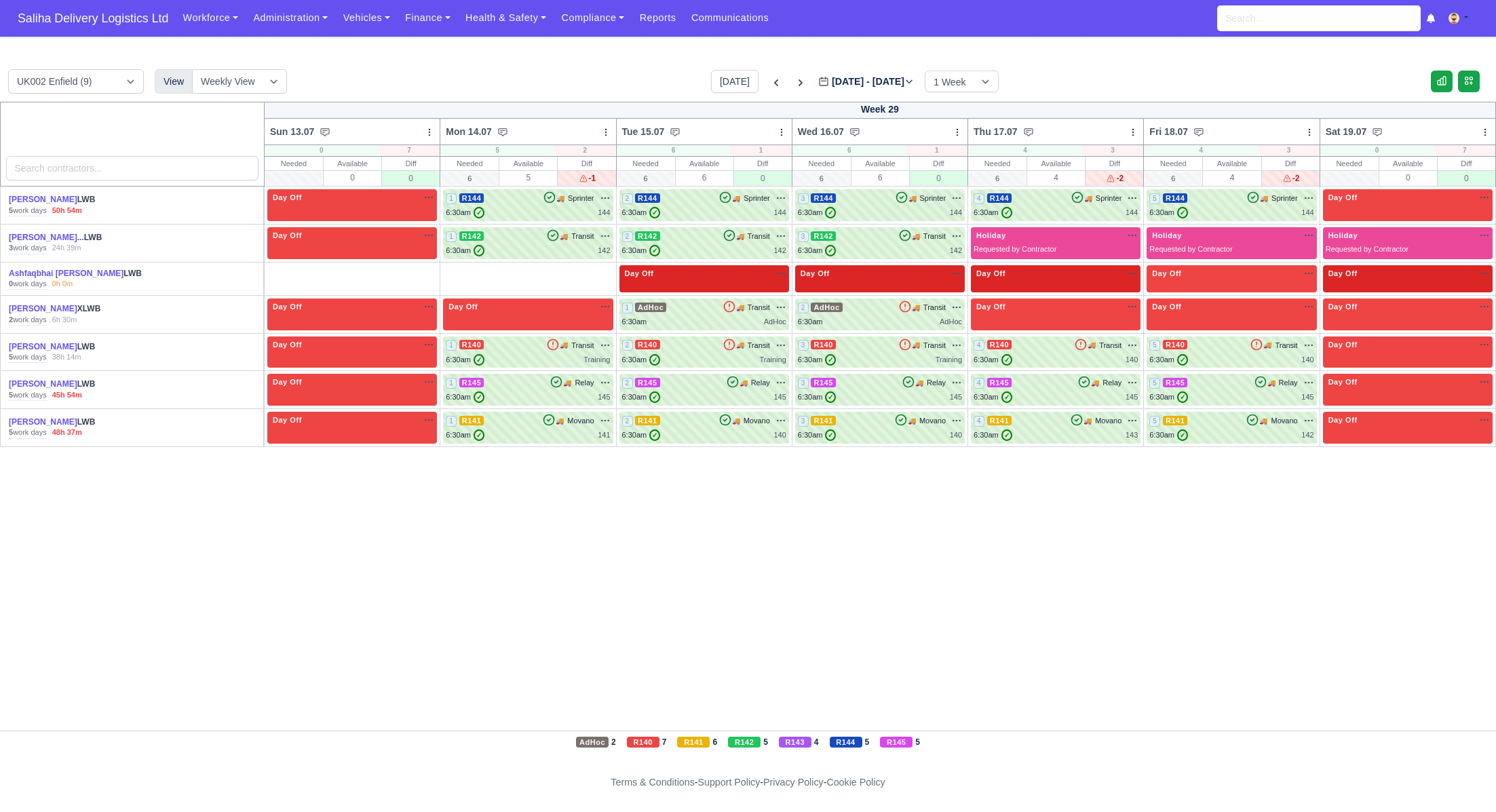
drag, startPoint x: 591, startPoint y: 272, endPoint x: 568, endPoint y: 272, distance: 23.0
click at [591, 272] on link "O" at bounding box center [596, 270] width 34 height 11
click at [423, 272] on link "O" at bounding box center [420, 270] width 34 height 11
click at [48, 19] on span "Saliha Delivery Logistics Ltd" at bounding box center [93, 18] width 165 height 27
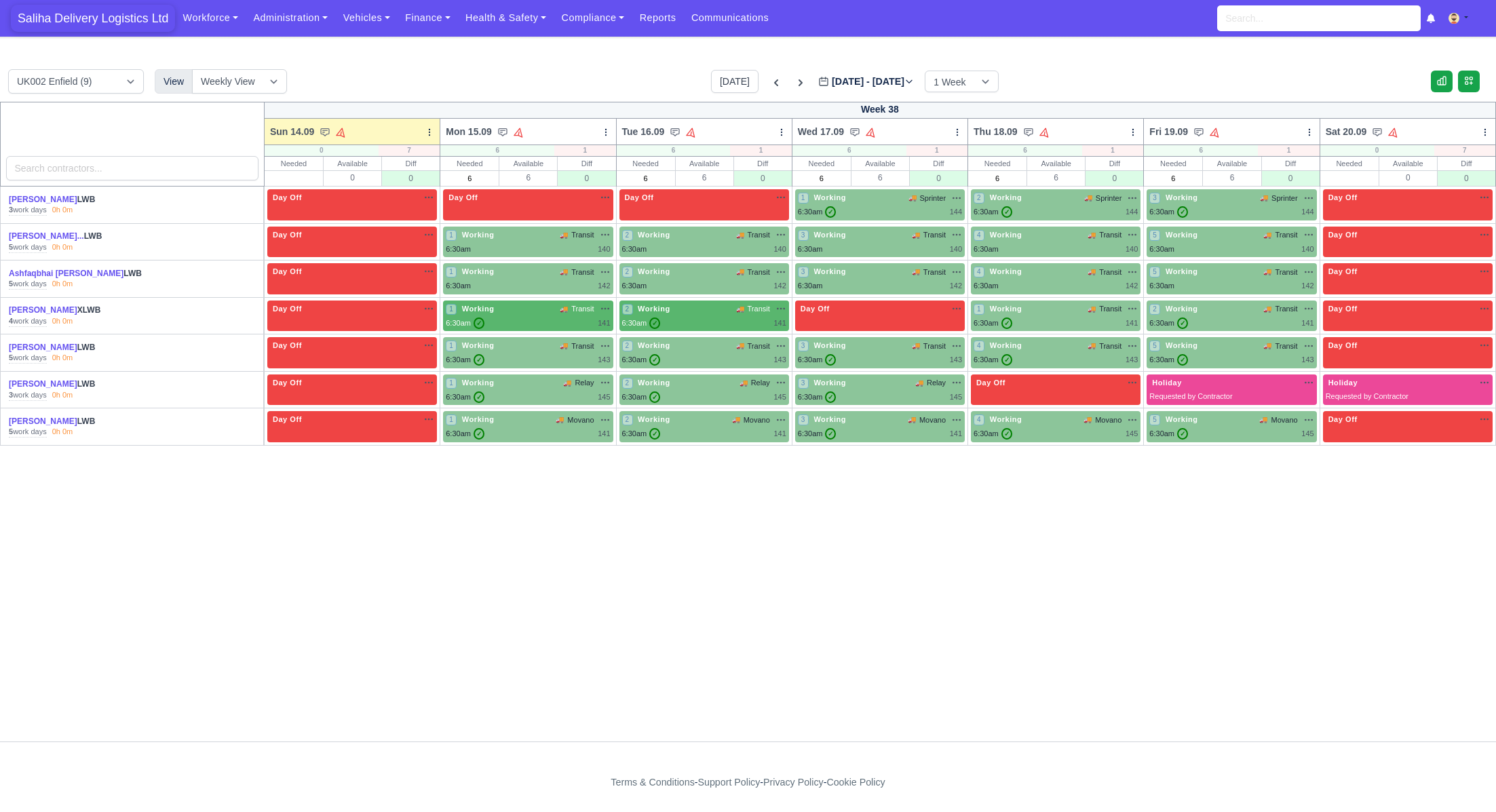
click at [104, 21] on span "Saliha Delivery Logistics Ltd" at bounding box center [93, 18] width 165 height 27
